Goal: Register for event/course

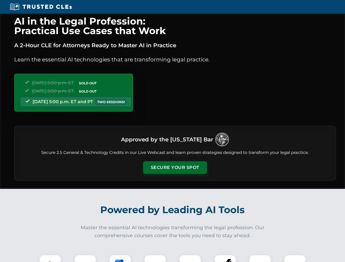
click at [175, 168] on button "Secure Your Spot" at bounding box center [175, 167] width 64 height 13
click at [50, 259] on img at bounding box center [50, 266] width 16 height 16
click at [85, 259] on div at bounding box center [85, 266] width 22 height 22
